Goal: Find specific page/section: Find specific page/section

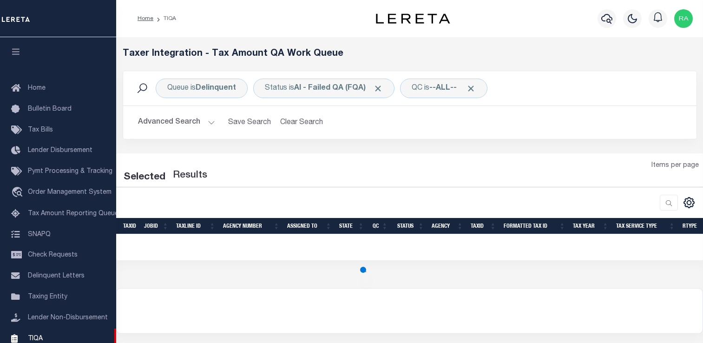
select select "200"
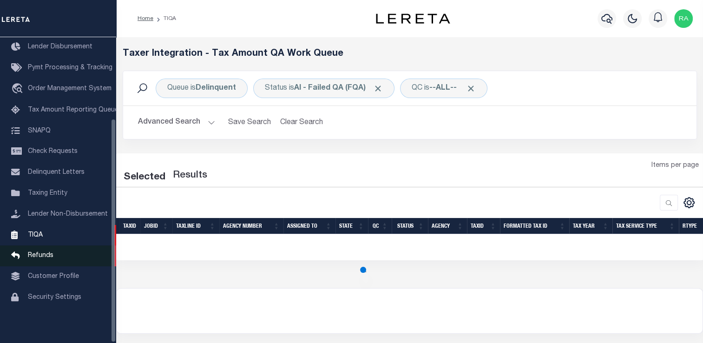
select select "200"
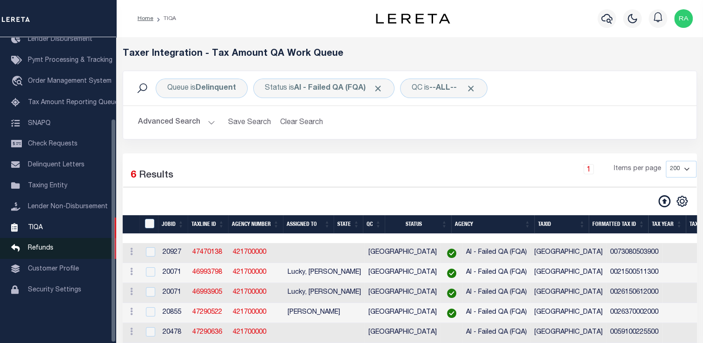
click at [34, 259] on link "Refunds" at bounding box center [58, 248] width 116 height 21
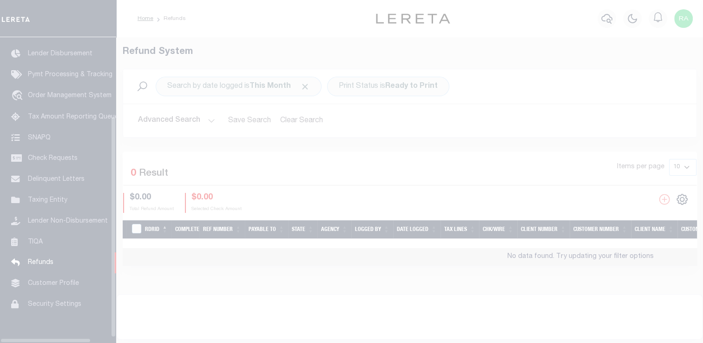
scroll to position [104, 0]
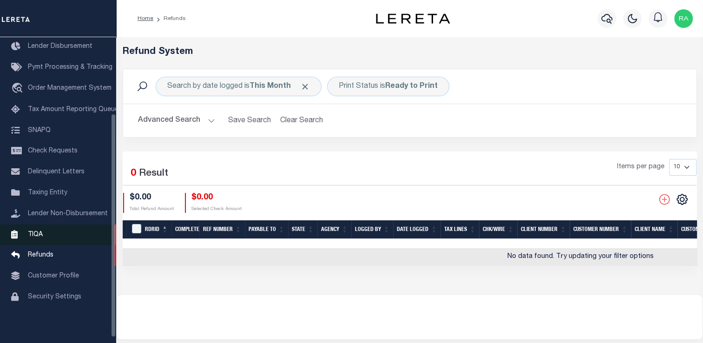
click at [43, 245] on link "TIQA" at bounding box center [58, 234] width 116 height 21
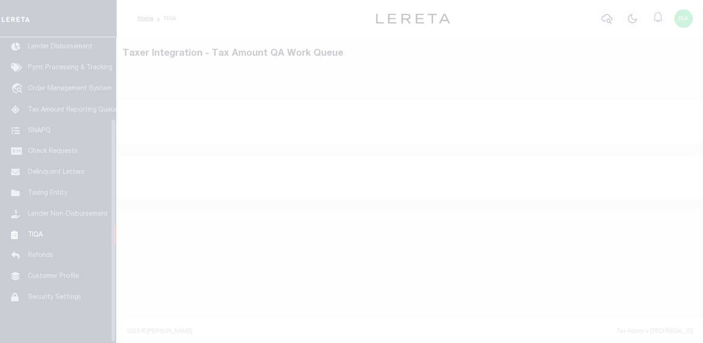
scroll to position [111, 0]
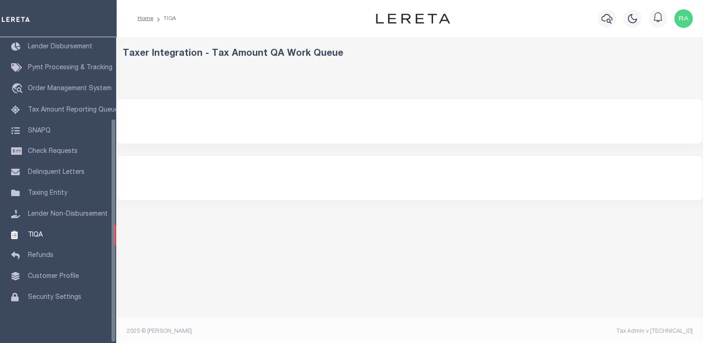
select select "200"
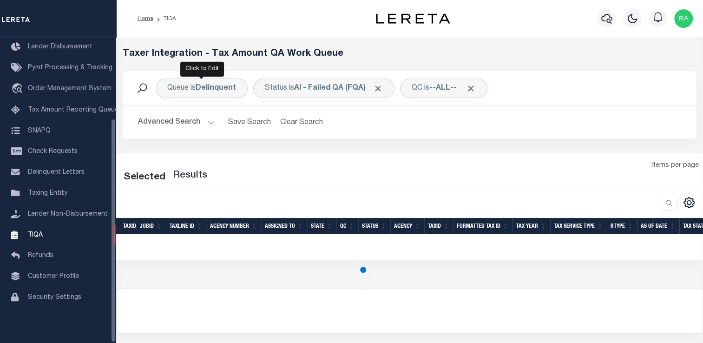
select select "200"
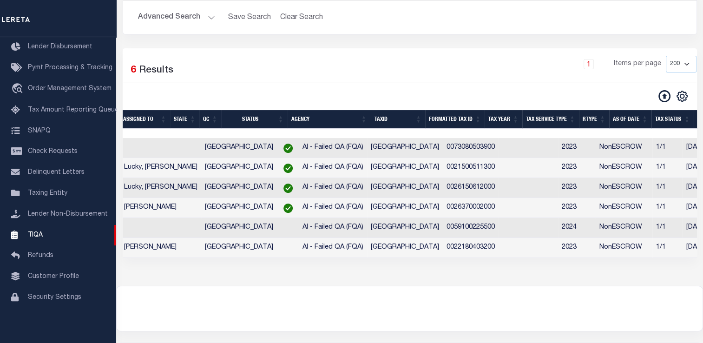
scroll to position [0, 104]
